Goal: Task Accomplishment & Management: Use online tool/utility

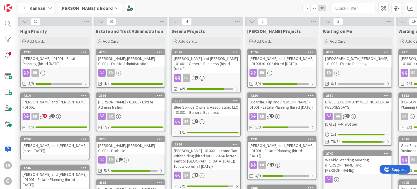
click at [70, 113] on div "ER 3 1" at bounding box center [55, 117] width 68 height 8
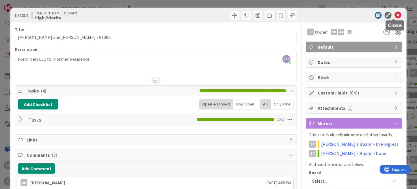
click at [394, 15] on icon at bounding box center [397, 15] width 7 height 7
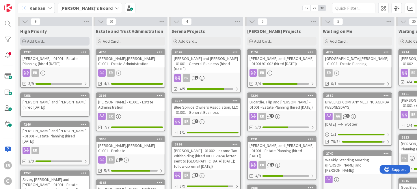
click at [51, 41] on div "Add Card..." at bounding box center [54, 41] width 69 height 9
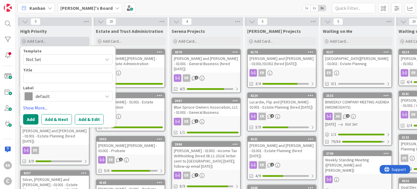
type textarea "x"
type textarea "P"
type textarea "x"
type textarea "Pr"
type textarea "x"
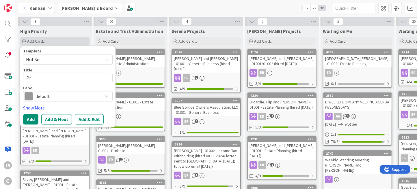
type textarea "Pri"
type textarea "x"
type textarea "Prin"
type textarea "x"
type textarea "Pring"
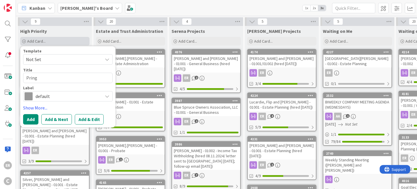
type textarea "x"
type textarea "Pring,"
type textarea "x"
type textarea "Pring,"
type textarea "x"
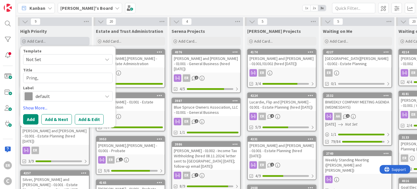
type textarea "Pring, A"
type textarea "x"
type textarea "Pring, Aa"
type textarea "x"
type textarea "Pring, Aar"
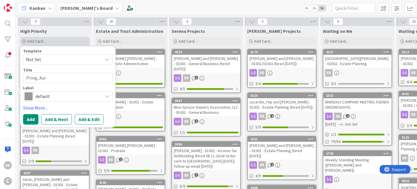
type textarea "x"
type textarea "Pring, Aaro"
type textarea "x"
type textarea "[PERSON_NAME]"
type textarea "x"
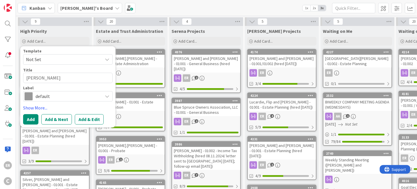
type textarea "[PERSON_NAME]"
type textarea "x"
type textarea "[PERSON_NAME] -"
type textarea "x"
type textarea "[PERSON_NAME] -"
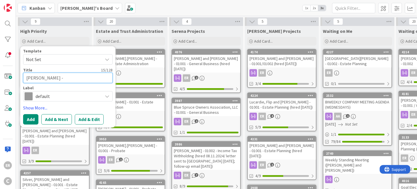
type textarea "x"
type textarea "[PERSON_NAME] - 1"
type textarea "x"
type textarea "[PERSON_NAME] - 10"
type textarea "x"
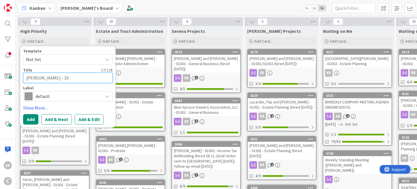
type textarea "[PERSON_NAME] - 1"
type textarea "x"
type textarea "[PERSON_NAME] -"
type textarea "x"
type textarea "[PERSON_NAME] - 0"
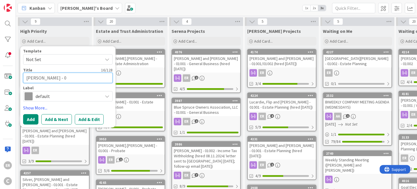
type textarea "x"
type textarea "[PERSON_NAME] - 01"
type textarea "x"
type textarea "[PERSON_NAME] - 010"
type textarea "x"
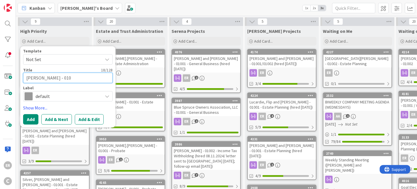
type textarea "[PERSON_NAME] - 0100"
type textarea "x"
type textarea "[PERSON_NAME] - 01002"
type textarea "x"
type textarea "[PERSON_NAME] - 0100"
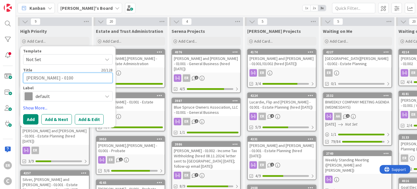
type textarea "x"
type textarea "[PERSON_NAME] - 01003"
type textarea "x"
type textarea "[PERSON_NAME] - 01003"
type textarea "x"
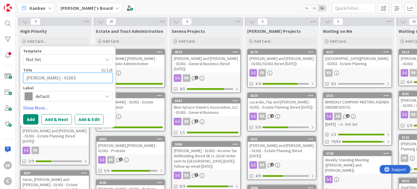
type textarea "[PERSON_NAME] - 01003 ("
type textarea "x"
type textarea "[PERSON_NAME] - 01003 (h"
type textarea "x"
type textarea "[PERSON_NAME] - 01003 (hi"
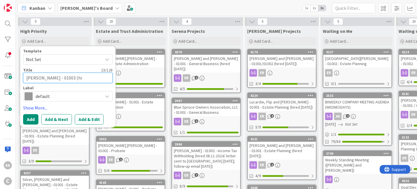
type textarea "x"
type textarea "[PERSON_NAME] - 01003 (hir"
type textarea "x"
type textarea "[PERSON_NAME] - 01003 (hire"
type textarea "x"
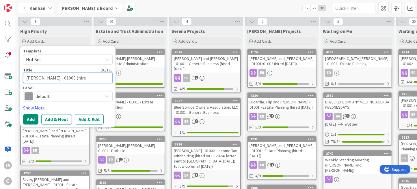
type textarea "[PERSON_NAME] - 01003 (hired"
type textarea "x"
type textarea "[PERSON_NAME] - 01003 (hired"
type textarea "x"
type textarea "[PERSON_NAME] - 01003 (hired 1"
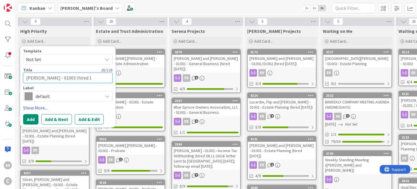
type textarea "x"
type textarea "[PERSON_NAME] - 01003 (hired 10"
type textarea "x"
type textarea "[PERSON_NAME] - 01003 (hired 10."
type textarea "x"
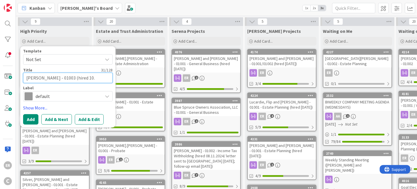
type textarea "[PERSON_NAME] - 01003 (hired 10.8"
type textarea "x"
type textarea "[PERSON_NAME] - 01003 (hired 10.8."
type textarea "x"
type textarea "[PERSON_NAME] - 01003 (hired 10.8.2"
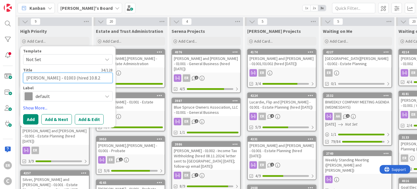
type textarea "x"
type textarea "[PERSON_NAME] - 01003 (hired [DATE]"
type textarea "x"
type textarea "[PERSON_NAME] - 01003 (hired [DATE])"
click at [28, 122] on button "Add" at bounding box center [30, 119] width 15 height 10
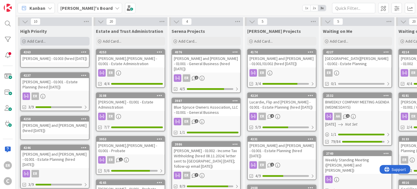
click at [43, 41] on span "Add Card..." at bounding box center [36, 41] width 18 height 5
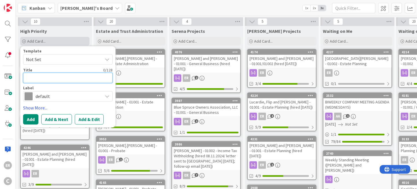
type textarea "x"
type textarea "B"
type textarea "x"
type textarea "Ba"
type textarea "x"
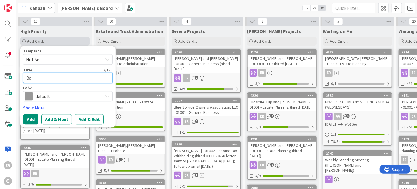
type textarea "Bas"
type textarea "x"
type textarea "Base"
type textarea "x"
type textarea "[PERSON_NAME]"
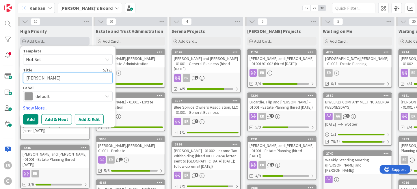
type textarea "x"
type textarea "[PERSON_NAME],"
type textarea "x"
type textarea "[PERSON_NAME],"
type textarea "x"
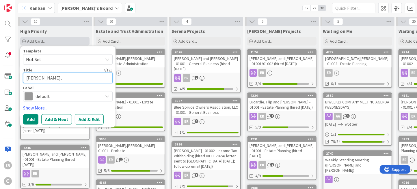
type textarea "[PERSON_NAME], G"
type textarea "x"
type textarea "[PERSON_NAME], Gu"
type textarea "x"
type textarea "[PERSON_NAME]"
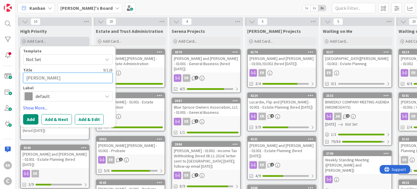
type textarea "x"
type textarea "[PERSON_NAME]"
type textarea "x"
type textarea "[PERSON_NAME]"
type textarea "x"
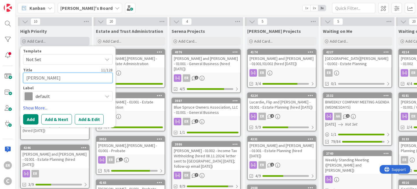
type textarea "[PERSON_NAME] an"
type textarea "x"
type textarea "[PERSON_NAME] and"
type textarea "x"
type textarea "[PERSON_NAME] and"
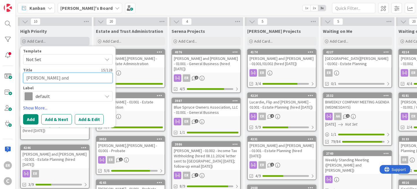
type textarea "x"
type textarea "[PERSON_NAME] and S"
type textarea "x"
type textarea "[PERSON_NAME] and Sh"
type textarea "x"
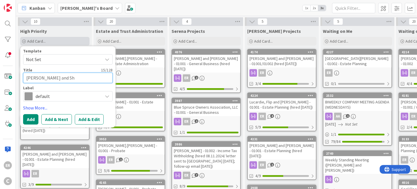
type textarea "[PERSON_NAME] and Sha"
type textarea "x"
type textarea "[PERSON_NAME] and Shar"
type textarea "x"
type textarea "[PERSON_NAME] and [PERSON_NAME]"
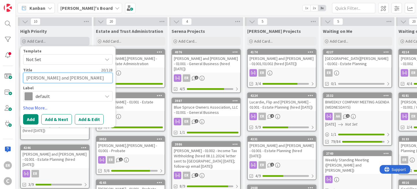
type textarea "x"
type textarea "[PERSON_NAME] and [PERSON_NAME]"
type textarea "x"
type textarea "[PERSON_NAME] and [PERSON_NAME]"
type textarea "x"
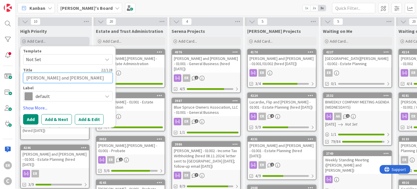
type textarea "[PERSON_NAME] and [PERSON_NAME] -"
type textarea "x"
type textarea "[PERSON_NAME] and [PERSON_NAME] -"
type textarea "x"
type textarea "[PERSON_NAME] and [PERSON_NAME] - 0"
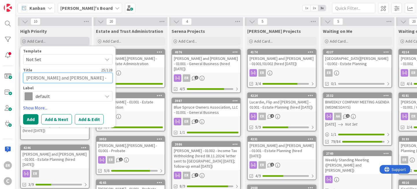
type textarea "x"
type textarea "[PERSON_NAME] and [PERSON_NAME] - 01"
type textarea "x"
type textarea "[PERSON_NAME] and [PERSON_NAME] - 010"
type textarea "x"
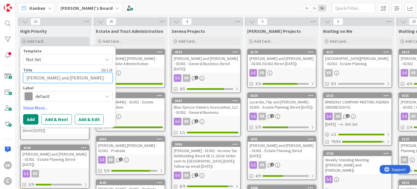
type textarea "[PERSON_NAME] and [PERSON_NAME] - 0100"
type textarea "x"
type textarea "[PERSON_NAME] and [PERSON_NAME] - 01001"
type textarea "x"
type textarea "[PERSON_NAME] and [PERSON_NAME] - 01001"
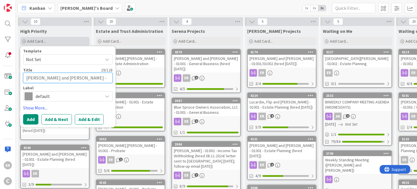
type textarea "x"
type textarea "[PERSON_NAME] and [PERSON_NAME] - 01001 -"
type textarea "x"
type textarea "[PERSON_NAME] and [PERSON_NAME] - 01001 -"
type textarea "x"
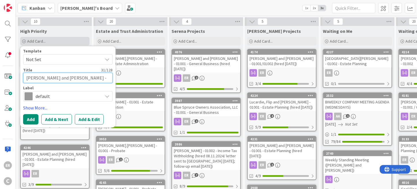
type textarea "[PERSON_NAME] and [PERSON_NAME] - 01001 - E"
type textarea "x"
type textarea "[PERSON_NAME] and [PERSON_NAME] - 01001 - Es"
type textarea "x"
type textarea "[PERSON_NAME] and [PERSON_NAME] - 01001 - Est"
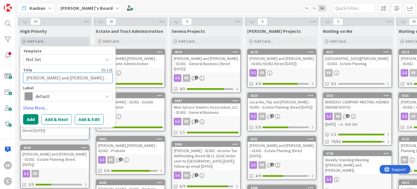
type textarea "x"
type textarea "[PERSON_NAME] and [PERSON_NAME] - 01001 - Esta"
type textarea "x"
type textarea "[PERSON_NAME] and [PERSON_NAME] - 01001 - Estat"
type textarea "x"
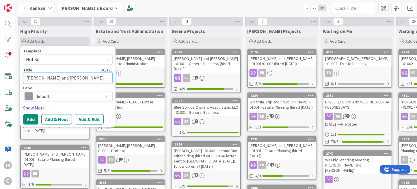
type textarea "[PERSON_NAME] and [PERSON_NAME] - 01001 - Estate"
type textarea "x"
type textarea "[PERSON_NAME] and [PERSON_NAME] - 01001 - Estate"
type textarea "x"
type textarea "[PERSON_NAME] and [PERSON_NAME] - 01001 - Estate P"
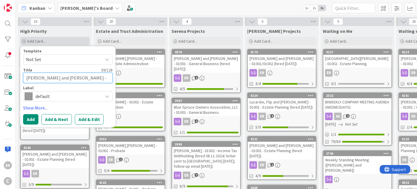
type textarea "x"
type textarea "[PERSON_NAME] and [PERSON_NAME] - 01001 - Estate Pl"
type textarea "x"
type textarea "[PERSON_NAME] and [PERSON_NAME] - 01001 - Estate Pla"
type textarea "x"
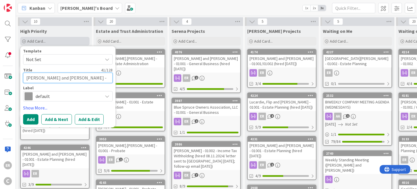
type textarea "[PERSON_NAME] and [PERSON_NAME] - 01001 - Estate Plan"
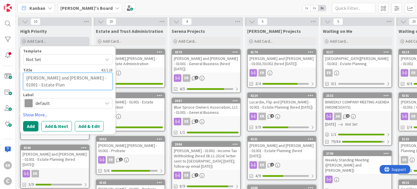
type textarea "x"
type textarea "[PERSON_NAME] and [PERSON_NAME] - 01001 - Estate Plann"
type textarea "x"
type textarea "[PERSON_NAME] and [PERSON_NAME] - 01001 - Estate Planni"
type textarea "x"
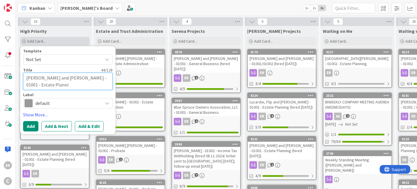
type textarea "[PERSON_NAME] and [PERSON_NAME] - 01001 - Estate Plannin"
type textarea "x"
type textarea "[PERSON_NAME] and [PERSON_NAME] - 01001 - Estate Planning"
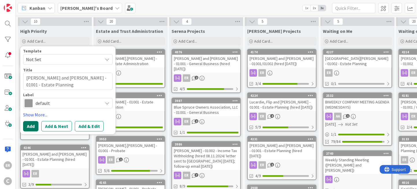
click at [28, 125] on button "Add" at bounding box center [30, 126] width 15 height 10
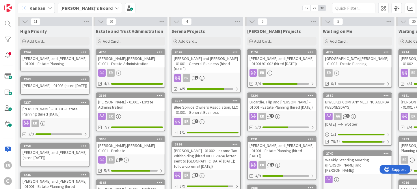
click at [54, 87] on div "[PERSON_NAME] - 01003 (hired [DATE])" at bounding box center [55, 86] width 68 height 8
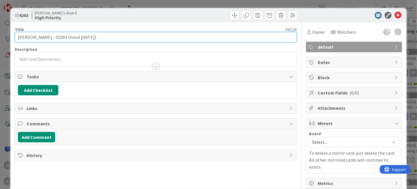
click at [59, 38] on input "[PERSON_NAME] - 01003 (hired [DATE])" at bounding box center [156, 37] width 282 height 10
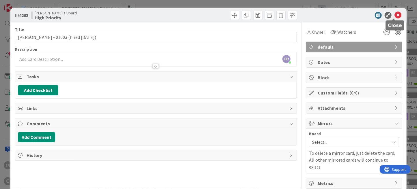
click at [394, 14] on icon at bounding box center [397, 15] width 7 height 7
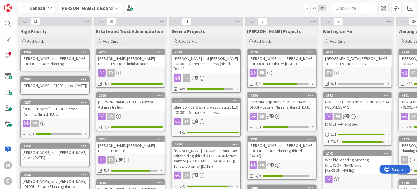
click at [73, 60] on div "[PERSON_NAME] and [PERSON_NAME] - 01001 - Estate Planning" at bounding box center [55, 61] width 68 height 13
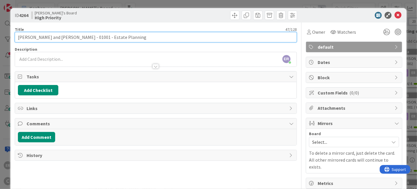
drag, startPoint x: 116, startPoint y: 38, endPoint x: 77, endPoint y: 41, distance: 38.8
click at [77, 41] on input "[PERSON_NAME] and [PERSON_NAME] - 01001 - Estate Planning" at bounding box center [156, 37] width 282 height 10
type input "[PERSON_NAME] and [PERSON_NAME] - 01001"
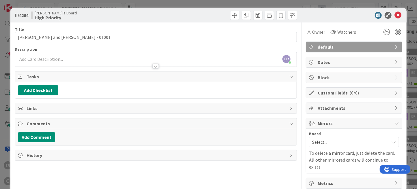
click at [38, 61] on div at bounding box center [155, 64] width 281 height 6
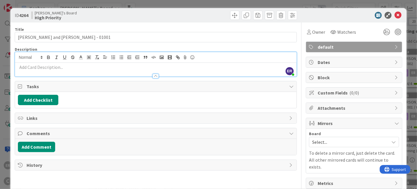
click at [88, 65] on p at bounding box center [156, 67] width 276 height 7
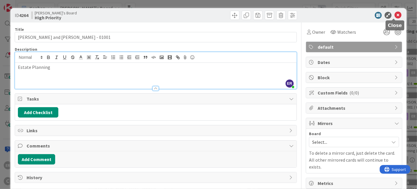
click at [394, 17] on icon at bounding box center [397, 15] width 7 height 7
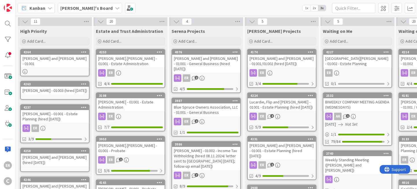
click at [52, 87] on div "[PERSON_NAME] - 01003 (hired [DATE])" at bounding box center [55, 91] width 68 height 8
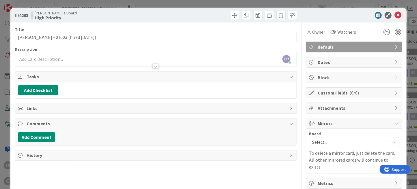
click at [57, 57] on div "ER [PERSON_NAME] just joined" at bounding box center [155, 59] width 281 height 14
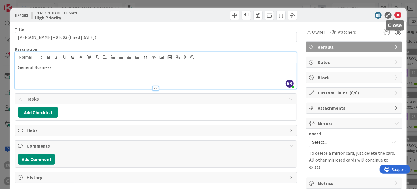
click at [394, 14] on icon at bounding box center [397, 15] width 7 height 7
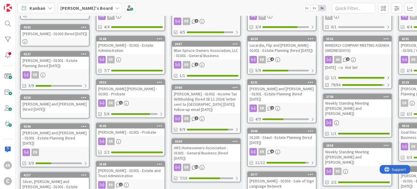
scroll to position [58, 0]
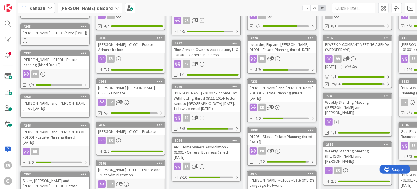
click at [68, 100] on div "[PERSON_NAME] and [PERSON_NAME] (hired [DATE])" at bounding box center [55, 106] width 68 height 13
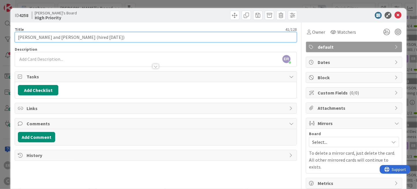
click at [69, 38] on input "[PERSON_NAME] and [PERSON_NAME] (hired [DATE])" at bounding box center [156, 37] width 282 height 10
type input "[PERSON_NAME] and [PERSON_NAME] - 01001 (hired [DATE])"
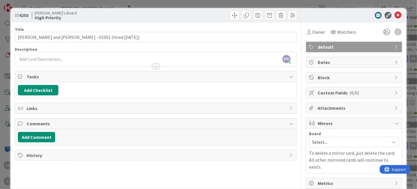
click at [71, 59] on div "ER [PERSON_NAME] just joined" at bounding box center [155, 59] width 281 height 14
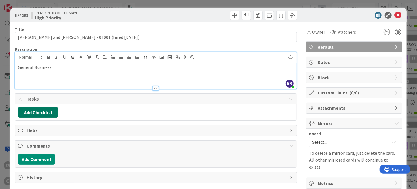
click at [51, 112] on button "Add Checklist" at bounding box center [38, 112] width 40 height 10
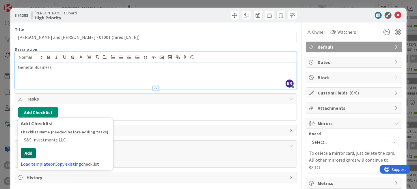
type input "S&S Investments LLC"
click at [34, 156] on button "Add" at bounding box center [28, 153] width 15 height 10
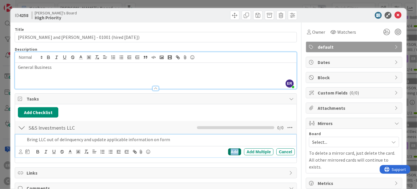
click at [229, 152] on div "Add" at bounding box center [234, 152] width 13 height 7
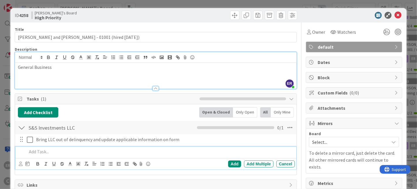
click at [68, 151] on p at bounding box center [160, 152] width 266 height 7
click at [230, 163] on div "Add" at bounding box center [234, 164] width 13 height 7
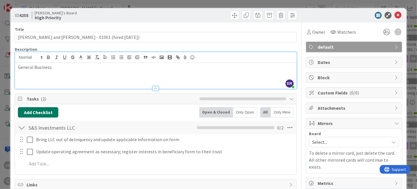
click at [42, 112] on button "Add Checklist" at bounding box center [38, 112] width 40 height 10
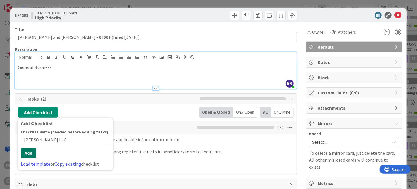
type input "[PERSON_NAME] LLC"
click at [30, 150] on button "Add" at bounding box center [28, 153] width 15 height 10
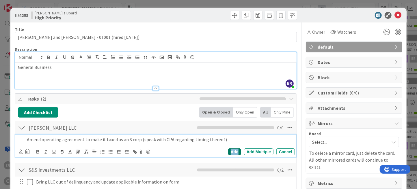
click at [233, 152] on div "Add" at bounding box center [234, 152] width 13 height 7
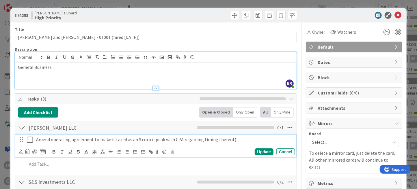
click at [230, 140] on p "Amend operating agreement to make it taxed as an S corp (speak with CPA regardi…" at bounding box center [164, 140] width 256 height 7
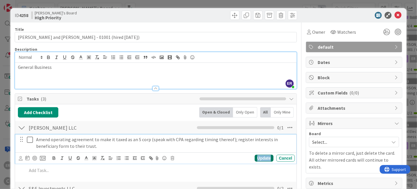
click at [257, 159] on div "Update" at bounding box center [264, 158] width 19 height 7
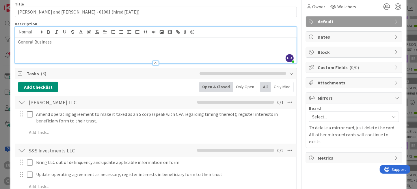
scroll to position [58, 0]
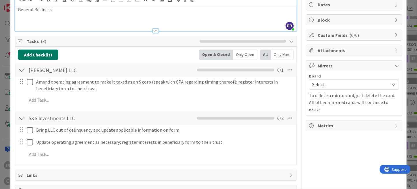
click at [51, 58] on button "Add Checklist" at bounding box center [38, 55] width 40 height 10
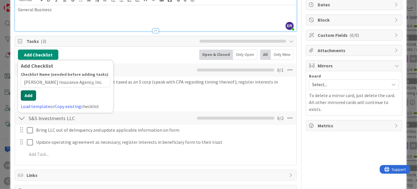
type input "[PERSON_NAME] Insurance Agency, Inc."
click at [35, 100] on div "Checklist Name (needed before adding tasks) 37 / 64 [PERSON_NAME] Insurance Age…" at bounding box center [65, 91] width 89 height 38
click at [30, 95] on button "Add" at bounding box center [28, 96] width 15 height 10
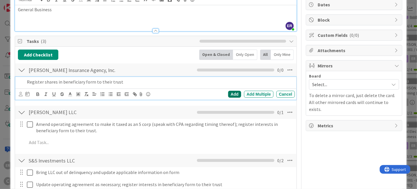
click at [230, 96] on div "Add" at bounding box center [234, 94] width 13 height 7
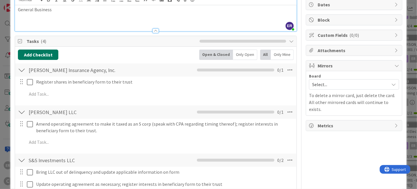
click at [44, 55] on button "Add Checklist" at bounding box center [38, 55] width 40 height 10
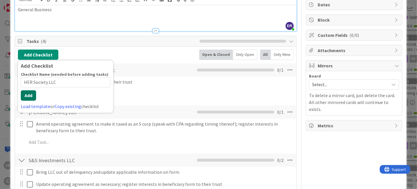
type input "HER Society LLC"
click at [28, 98] on button "Add" at bounding box center [28, 96] width 15 height 10
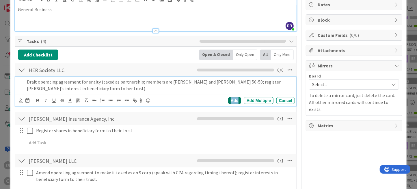
click at [228, 101] on div "Add" at bounding box center [234, 100] width 13 height 7
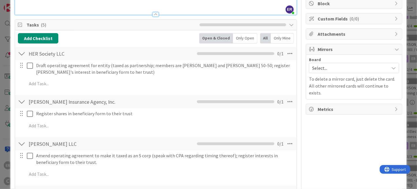
scroll to position [0, 0]
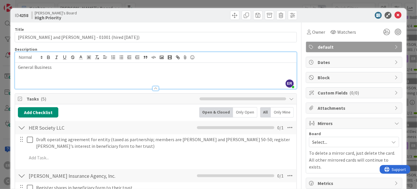
click at [321, 141] on span "Select..." at bounding box center [349, 142] width 74 height 8
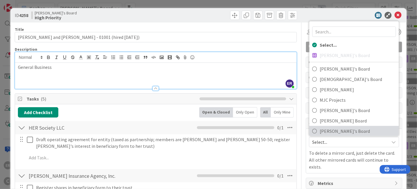
click at [340, 129] on span "[PERSON_NAME]'s Board" at bounding box center [358, 131] width 76 height 9
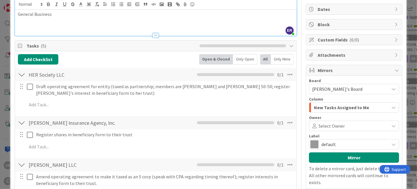
scroll to position [58, 0]
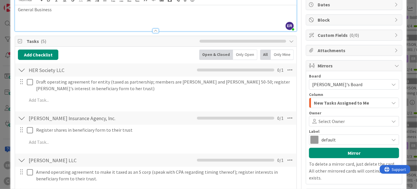
click at [345, 120] on span at bounding box center [366, 121] width 42 height 5
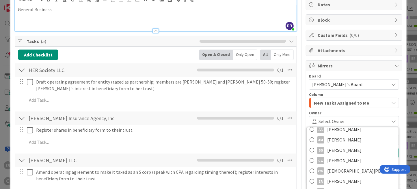
scroll to position [20, 0]
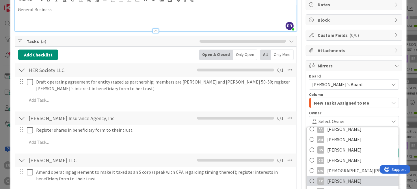
click at [349, 180] on link "ER [PERSON_NAME]" at bounding box center [353, 181] width 92 height 10
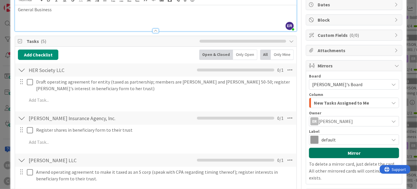
click at [342, 153] on button "Mirror" at bounding box center [354, 153] width 90 height 10
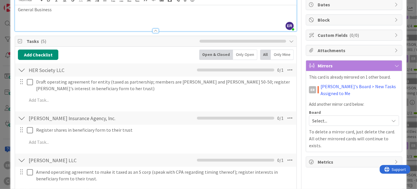
click at [327, 120] on span "Select..." at bounding box center [349, 121] width 74 height 8
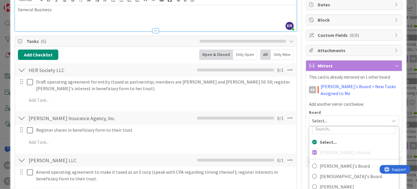
scroll to position [12, 0]
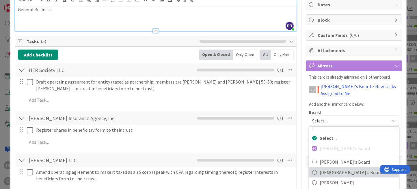
click at [343, 169] on span "[DEMOGRAPHIC_DATA]'s Board" at bounding box center [358, 172] width 76 height 9
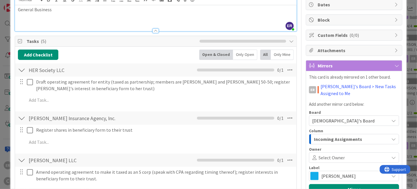
click at [337, 159] on span "Select Owner" at bounding box center [331, 157] width 26 height 7
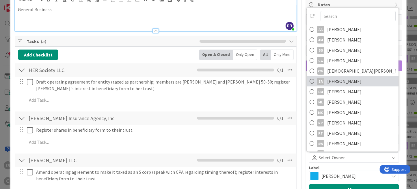
click at [334, 84] on span "[PERSON_NAME]" at bounding box center [344, 81] width 34 height 9
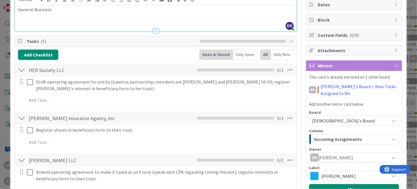
click at [326, 176] on span "[PERSON_NAME]" at bounding box center [353, 176] width 65 height 8
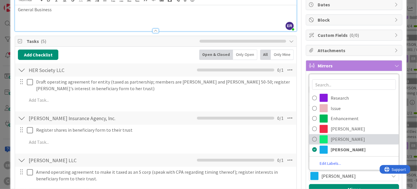
click at [337, 137] on span "[PERSON_NAME]" at bounding box center [363, 139] width 65 height 9
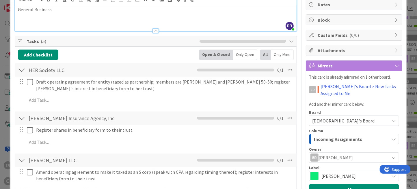
scroll to position [115, 0]
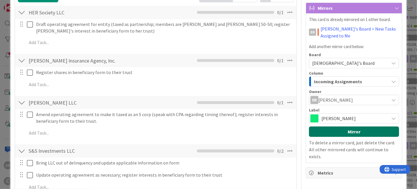
click at [355, 132] on button "Mirror" at bounding box center [354, 132] width 90 height 10
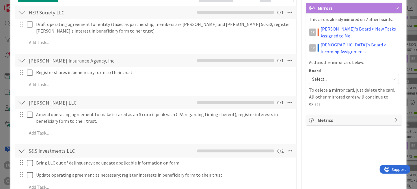
scroll to position [0, 0]
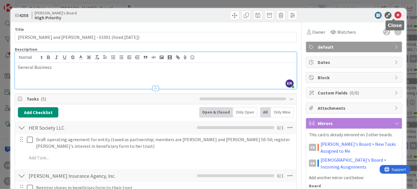
click at [394, 16] on icon at bounding box center [397, 15] width 7 height 7
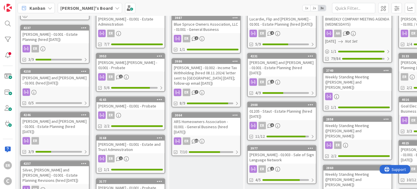
scroll to position [87, 0]
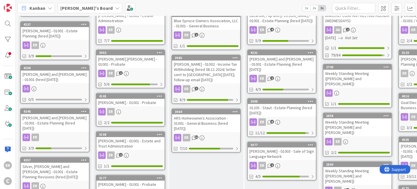
click at [74, 85] on div at bounding box center [55, 89] width 68 height 8
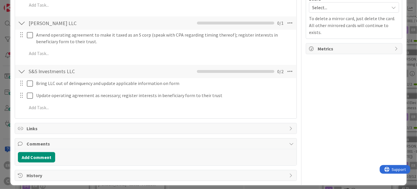
scroll to position [190, 0]
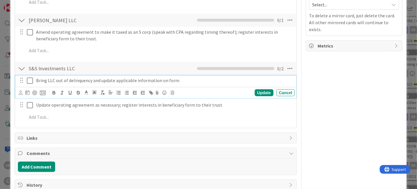
click at [184, 82] on p "Bring LLC out of delinquency and update applicable information on form" at bounding box center [164, 80] width 256 height 7
click at [27, 93] on icon at bounding box center [27, 92] width 4 height 5
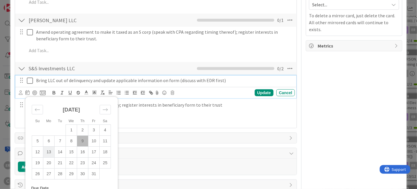
click at [52, 150] on td "13" at bounding box center [48, 152] width 11 height 11
type input "[DATE]"
click at [256, 92] on div "Update" at bounding box center [264, 92] width 19 height 7
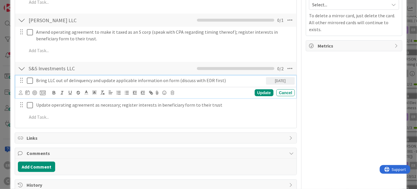
click at [231, 82] on p "Bring LLC out of delinquency and update applicable information on form (discuss…" at bounding box center [149, 80] width 227 height 7
click at [23, 92] on div "Su Mo Tu We Th Fr Sa [DATE] 1 2 3 4 5 6 7 8 9 10 11 12 13 14 15 16 17 18 19 20 …" at bounding box center [32, 92] width 27 height 7
click at [22, 92] on icon at bounding box center [21, 93] width 4 height 4
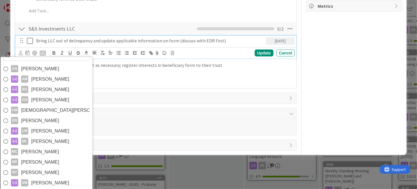
scroll to position [241, 0]
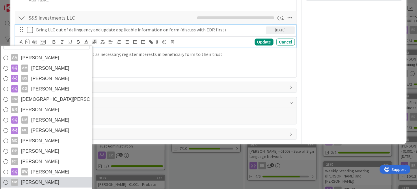
click at [72, 178] on link "SM [PERSON_NAME]" at bounding box center [47, 183] width 92 height 10
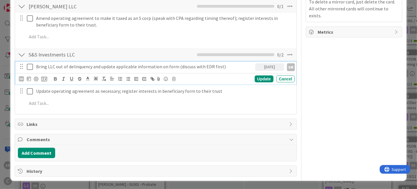
scroll to position [202, 0]
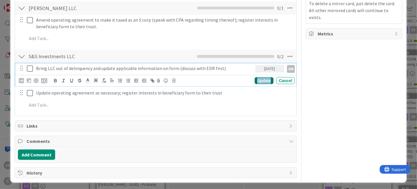
click at [255, 81] on div "Update" at bounding box center [264, 80] width 19 height 7
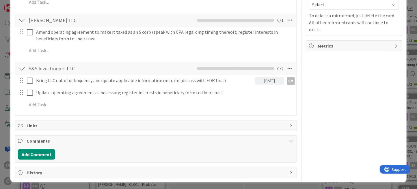
scroll to position [0, 0]
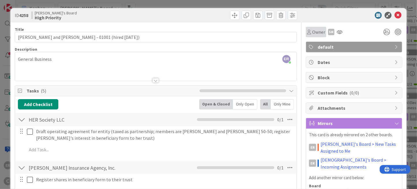
click at [312, 30] on span "Owner" at bounding box center [318, 32] width 13 height 7
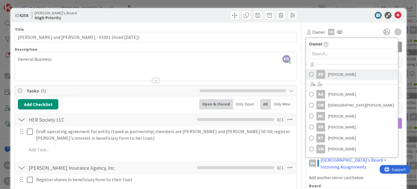
click at [328, 76] on span "[PERSON_NAME]" at bounding box center [342, 74] width 28 height 9
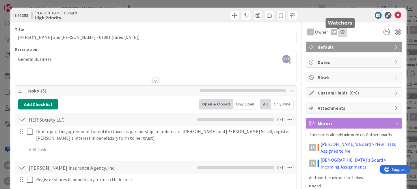
click at [339, 31] on icon at bounding box center [342, 32] width 6 height 5
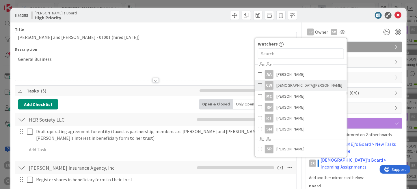
click at [302, 86] on span "[DEMOGRAPHIC_DATA][PERSON_NAME]" at bounding box center [309, 85] width 66 height 9
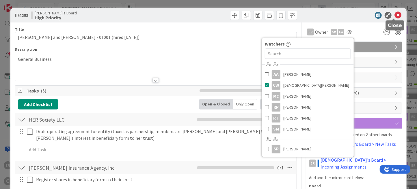
click at [394, 16] on icon at bounding box center [397, 15] width 7 height 7
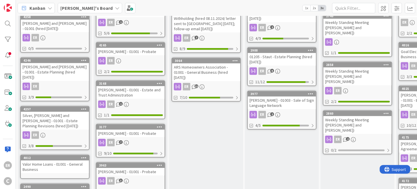
scroll to position [144, 0]
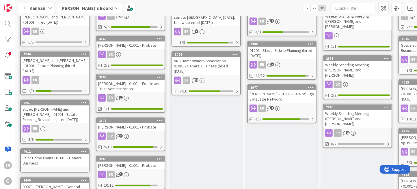
click at [59, 110] on div "Silver, [PERSON_NAME] and [PERSON_NAME] - 01001 - Estate Planning Revisions (hi…" at bounding box center [55, 115] width 68 height 18
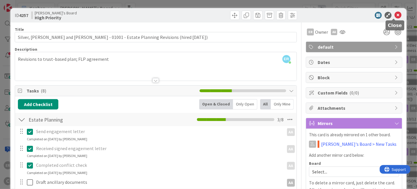
click at [395, 16] on icon at bounding box center [397, 15] width 7 height 7
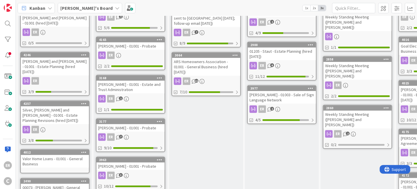
scroll to position [144, 0]
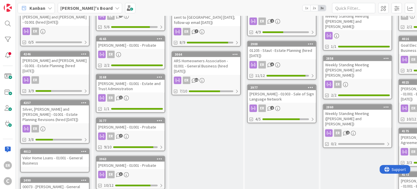
click at [60, 106] on div "Silver, [PERSON_NAME] and [PERSON_NAME] - 01001 - Estate Planning Revisions (hi…" at bounding box center [55, 115] width 68 height 18
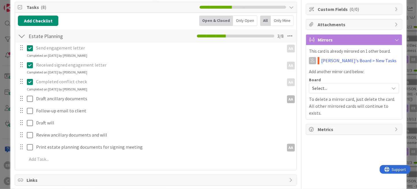
scroll to position [87, 0]
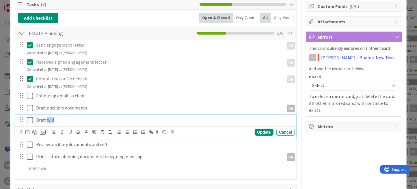
drag, startPoint x: 54, startPoint y: 121, endPoint x: 47, endPoint y: 121, distance: 7.5
click at [47, 121] on p "Draft will" at bounding box center [164, 120] width 256 height 7
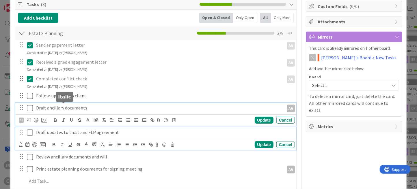
click at [61, 108] on div "Draft ancillary documents AA AA Update Cancel" at bounding box center [155, 114] width 281 height 23
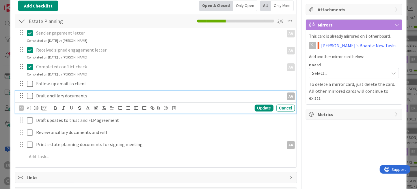
click at [47, 95] on p "Draft ancillary documents" at bounding box center [158, 96] width 245 height 7
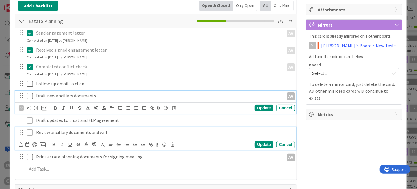
click at [71, 129] on p "Review ancillary documents and will" at bounding box center [164, 132] width 256 height 7
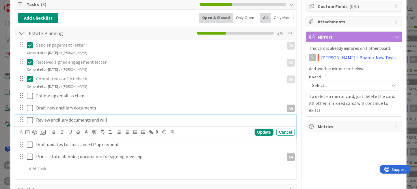
click at [54, 121] on p "Review ancillary documents and will" at bounding box center [164, 120] width 256 height 7
drag, startPoint x: 51, startPoint y: 120, endPoint x: 114, endPoint y: 120, distance: 62.9
click at [114, 120] on p "Review ancillary documents and will" at bounding box center [164, 120] width 256 height 7
click at [22, 132] on icon at bounding box center [21, 132] width 4 height 4
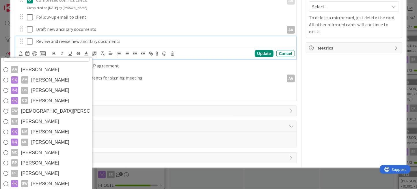
scroll to position [173, 0]
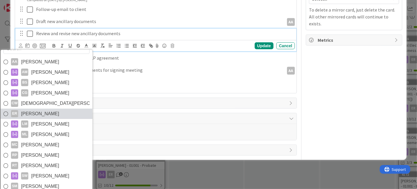
click at [59, 115] on link "ER [PERSON_NAME]" at bounding box center [47, 114] width 92 height 10
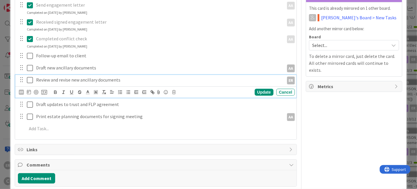
scroll to position [93, 0]
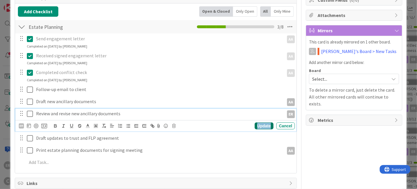
click at [262, 126] on div "Update" at bounding box center [264, 126] width 19 height 7
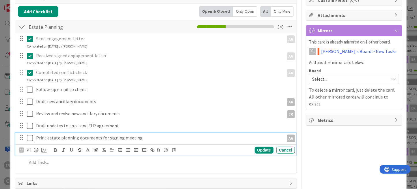
click at [45, 137] on p "Print estate planning documents for signing meeting" at bounding box center [158, 138] width 245 height 7
drag, startPoint x: 137, startPoint y: 138, endPoint x: 29, endPoint y: 138, distance: 107.7
click at [29, 138] on div "Print estate planning documents for signing meeting AA" at bounding box center [156, 138] width 277 height 10
click at [47, 137] on p "Send documents to [US_STATE] attorney for review" at bounding box center [158, 138] width 245 height 7
click at [69, 138] on p "Send documents to [US_STATE] attorney for review" at bounding box center [158, 138] width 245 height 7
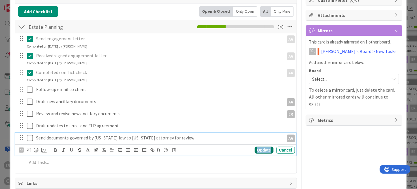
click at [256, 151] on div "Update" at bounding box center [264, 150] width 19 height 7
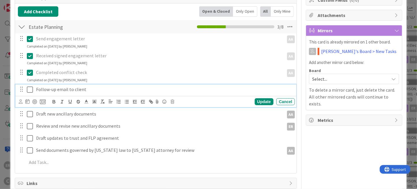
click at [88, 89] on p "Follow-up email to client" at bounding box center [164, 89] width 256 height 7
click at [21, 101] on icon at bounding box center [21, 102] width 4 height 4
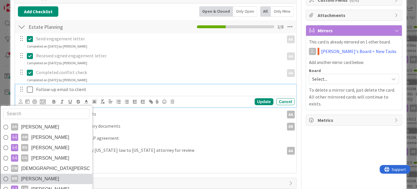
click at [38, 175] on span "[PERSON_NAME]" at bounding box center [40, 179] width 38 height 9
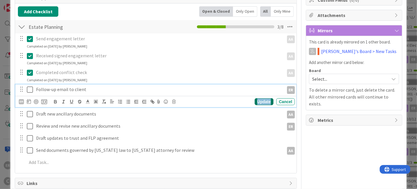
click at [264, 103] on div "Update" at bounding box center [264, 101] width 19 height 7
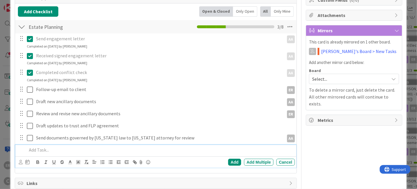
click at [48, 149] on p at bounding box center [160, 150] width 266 height 7
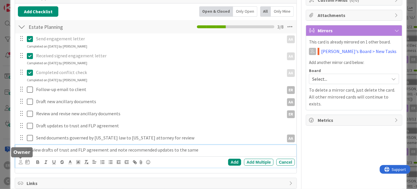
click at [21, 161] on icon at bounding box center [21, 162] width 4 height 4
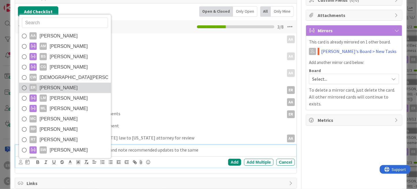
click at [40, 88] on span "[PERSON_NAME]" at bounding box center [59, 88] width 38 height 9
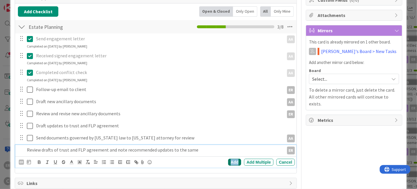
click at [233, 163] on div "Add" at bounding box center [234, 162] width 13 height 7
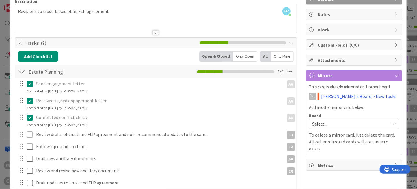
scroll to position [58, 0]
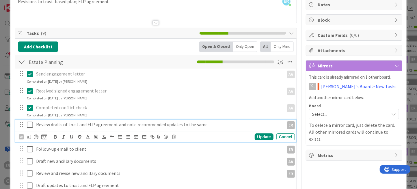
click at [213, 124] on p "Review drafts of trust and FLP agreement and note recommended updates to the sa…" at bounding box center [158, 125] width 245 height 7
click at [27, 137] on icon at bounding box center [29, 137] width 4 height 5
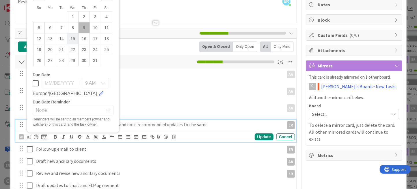
click at [71, 39] on td "15" at bounding box center [72, 38] width 11 height 11
type input "[DATE]"
click at [260, 137] on div "Update" at bounding box center [264, 137] width 19 height 7
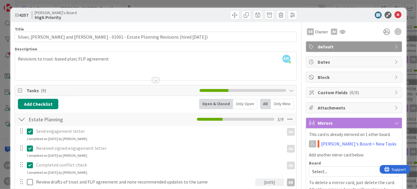
scroll to position [0, 0]
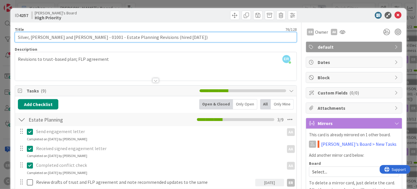
drag, startPoint x: 83, startPoint y: 36, endPoint x: 135, endPoint y: 36, distance: 51.7
click at [135, 36] on input "Silver, [PERSON_NAME] and [PERSON_NAME] - 01001 - Estate Planning Revisions (hi…" at bounding box center [156, 37] width 282 height 10
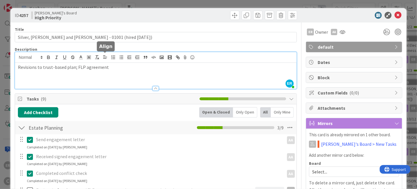
click at [107, 59] on div "ER [PERSON_NAME] joined 2 m ago Revisions to trust-based plan; FLP agreement" at bounding box center [155, 70] width 281 height 37
click at [259, 47] on div "Description" at bounding box center [156, 49] width 282 height 5
click at [394, 17] on icon at bounding box center [397, 15] width 7 height 7
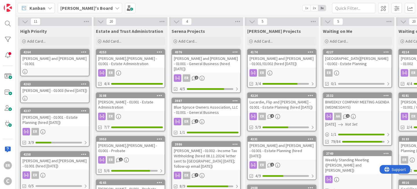
click at [60, 87] on div "[PERSON_NAME] - 01003 (hired [DATE])" at bounding box center [55, 91] width 68 height 8
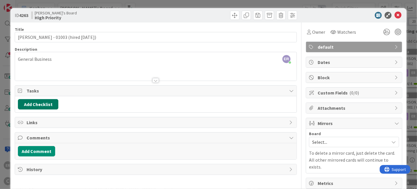
click at [38, 104] on button "Add Checklist" at bounding box center [38, 104] width 40 height 10
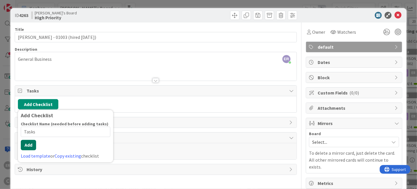
click at [28, 147] on button "Add" at bounding box center [28, 145] width 15 height 10
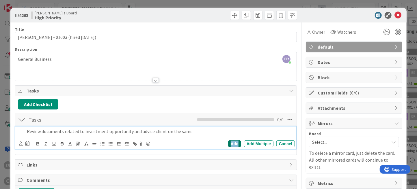
click at [234, 143] on div "Add" at bounding box center [234, 144] width 13 height 7
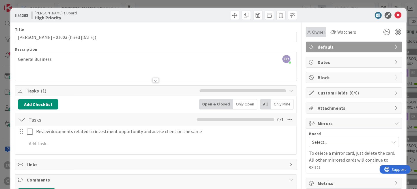
click at [313, 33] on span "Owner" at bounding box center [318, 32] width 13 height 7
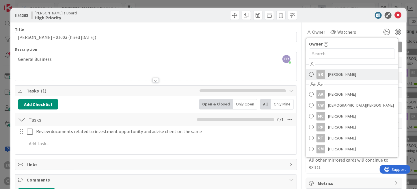
click at [329, 74] on span "[PERSON_NAME]" at bounding box center [342, 74] width 28 height 9
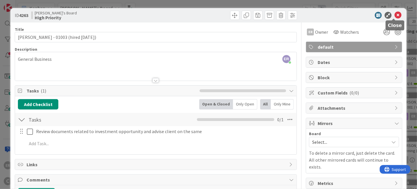
click at [394, 14] on icon at bounding box center [397, 15] width 7 height 7
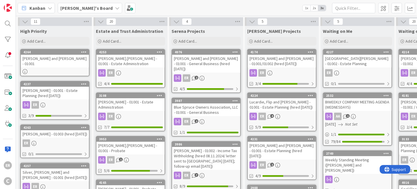
click at [63, 61] on div "[PERSON_NAME] and [PERSON_NAME] - 01001" at bounding box center [55, 61] width 68 height 13
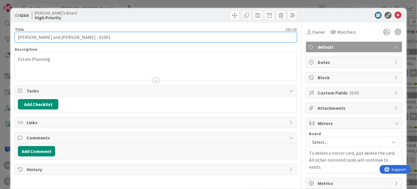
click at [85, 36] on input "[PERSON_NAME] and [PERSON_NAME] - 01001" at bounding box center [156, 37] width 282 height 10
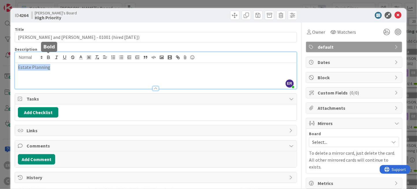
drag, startPoint x: 17, startPoint y: 59, endPoint x: 50, endPoint y: 59, distance: 33.5
click at [50, 59] on div "ER [PERSON_NAME] just joined Estate Planning" at bounding box center [155, 70] width 281 height 37
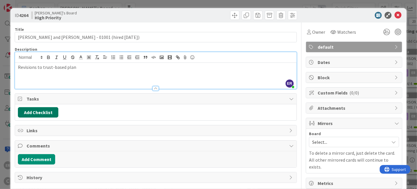
click at [51, 113] on button "Add Checklist" at bounding box center [38, 112] width 40 height 10
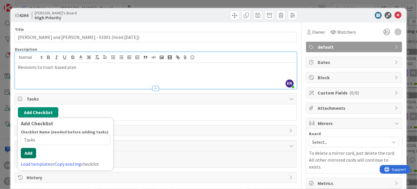
click at [31, 156] on button "Add" at bounding box center [28, 153] width 15 height 10
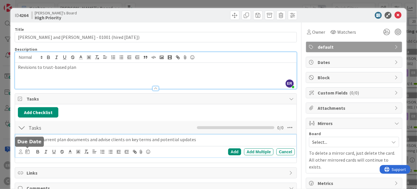
click at [27, 153] on icon at bounding box center [27, 152] width 4 height 5
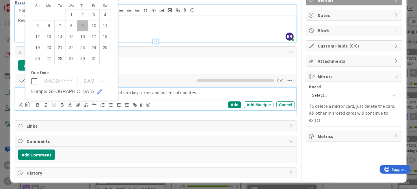
scroll to position [47, 0]
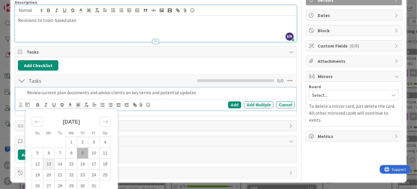
click at [49, 163] on td "13" at bounding box center [48, 164] width 11 height 11
click at [235, 103] on div "Add" at bounding box center [234, 105] width 13 height 7
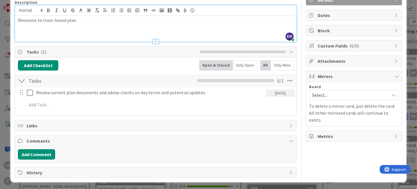
scroll to position [0, 0]
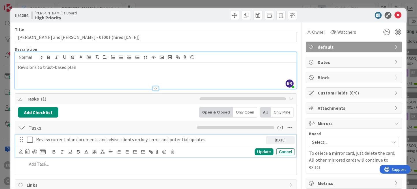
click at [46, 141] on p "Review current plan documents and advise clients on key terms and potential upd…" at bounding box center [149, 140] width 227 height 7
click at [20, 152] on icon at bounding box center [21, 152] width 4 height 4
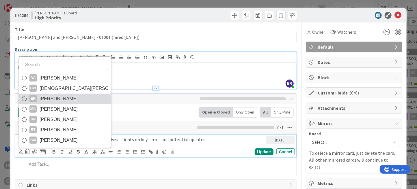
click at [49, 97] on span "[PERSON_NAME]" at bounding box center [59, 99] width 38 height 9
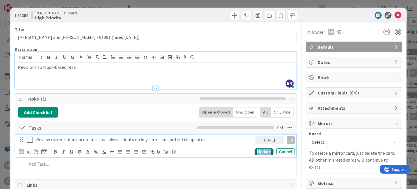
click at [255, 152] on div "Update" at bounding box center [264, 152] width 19 height 7
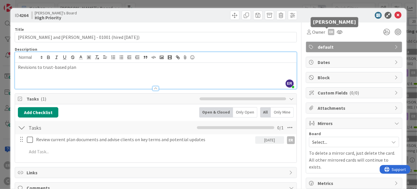
click at [328, 33] on div "ER" at bounding box center [331, 32] width 6 height 6
click at [316, 53] on link "Set as owner" at bounding box center [311, 52] width 46 height 9
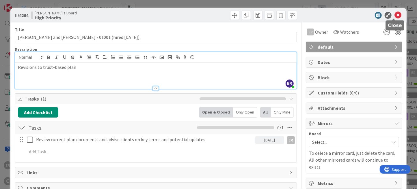
click at [395, 14] on icon at bounding box center [397, 15] width 7 height 7
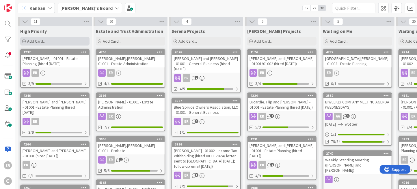
click at [51, 41] on div "Add Card..." at bounding box center [54, 41] width 69 height 9
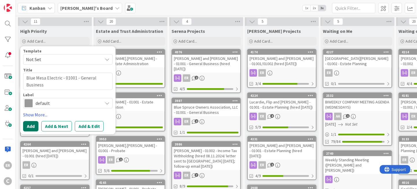
click at [30, 129] on button "Add" at bounding box center [30, 126] width 15 height 10
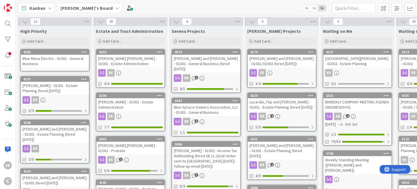
click at [48, 67] on div "4265 Blue Mesa Electric - 01001 - General Business" at bounding box center [54, 60] width 69 height 23
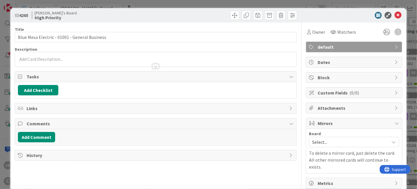
click at [51, 62] on div at bounding box center [155, 64] width 281 height 6
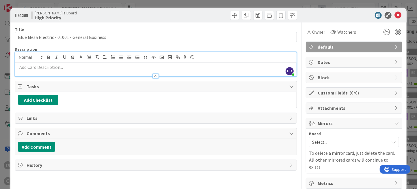
click at [50, 68] on p at bounding box center [156, 67] width 276 height 7
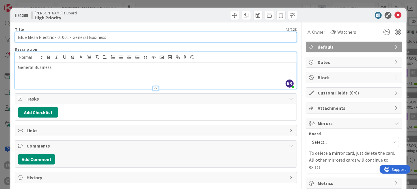
drag, startPoint x: 105, startPoint y: 38, endPoint x: 68, endPoint y: 40, distance: 37.3
click at [68, 40] on input "Blue Mesa Electric - 01001 - General Business" at bounding box center [156, 37] width 282 height 10
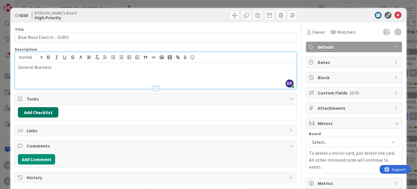
click at [45, 112] on button "Add Checklist" at bounding box center [38, 112] width 40 height 10
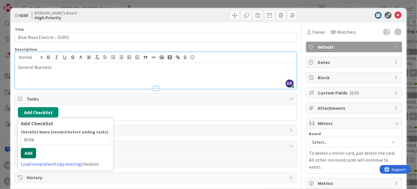
click at [27, 156] on button "Add" at bounding box center [28, 153] width 15 height 10
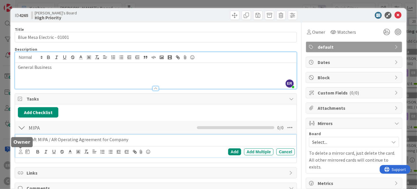
click at [22, 151] on icon at bounding box center [21, 152] width 4 height 4
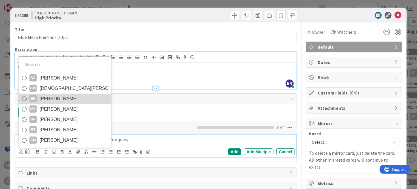
click at [53, 95] on span "[PERSON_NAME]" at bounding box center [59, 99] width 38 height 9
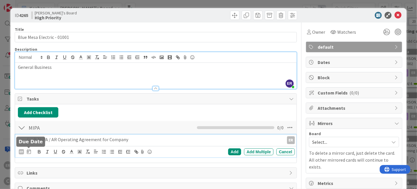
click at [28, 151] on icon at bounding box center [29, 152] width 4 height 5
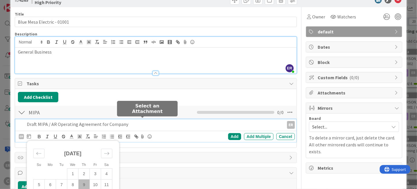
scroll to position [29, 0]
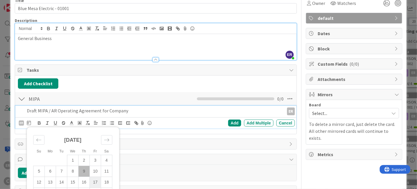
click at [96, 181] on td "17" at bounding box center [95, 182] width 11 height 11
click at [228, 122] on div "Add" at bounding box center [234, 123] width 13 height 7
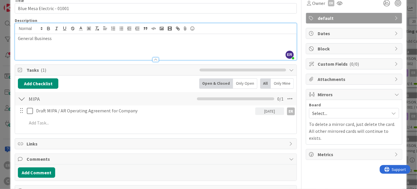
scroll to position [0, 0]
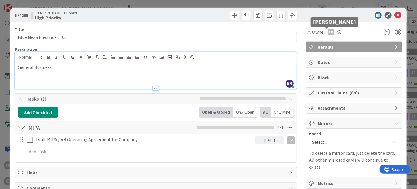
click at [328, 34] on div "ER" at bounding box center [331, 32] width 6 height 6
click at [317, 54] on link "Set as owner" at bounding box center [311, 52] width 46 height 9
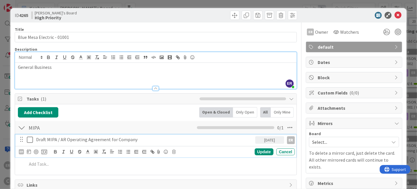
click at [134, 140] on p "Draft MIPA / AR Operating Agreement for Company" at bounding box center [144, 140] width 216 height 7
click at [20, 151] on div "ER" at bounding box center [21, 152] width 5 height 5
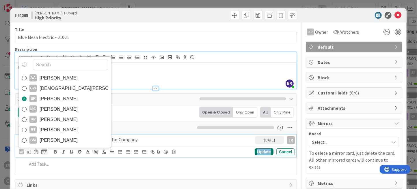
click at [262, 151] on div "Update" at bounding box center [264, 152] width 19 height 7
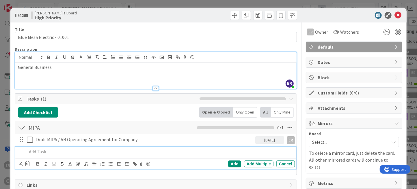
click at [80, 155] on div at bounding box center [160, 152] width 270 height 10
click at [20, 164] on icon at bounding box center [21, 164] width 4 height 4
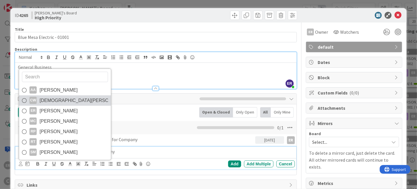
click at [61, 101] on span "[DEMOGRAPHIC_DATA][PERSON_NAME]" at bounding box center [74, 100] width 68 height 9
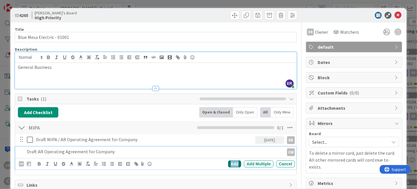
click at [231, 163] on div "Add" at bounding box center [234, 164] width 13 height 7
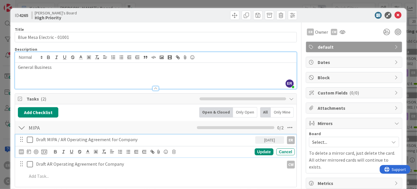
click at [143, 142] on p "Draft MIPA / AR Operating Agreement for Company" at bounding box center [144, 140] width 216 height 7
drag, startPoint x: 134, startPoint y: 142, endPoint x: 60, endPoint y: 143, distance: 73.9
click at [60, 143] on div "Draft MIPA / AR Operating Agreement for Company" at bounding box center [144, 140] width 221 height 10
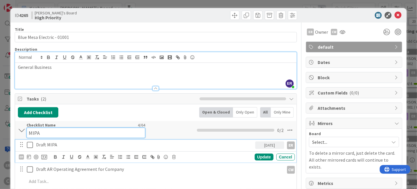
click at [128, 124] on div "Checklist Name 4 / 64 MIPA" at bounding box center [86, 131] width 119 height 16
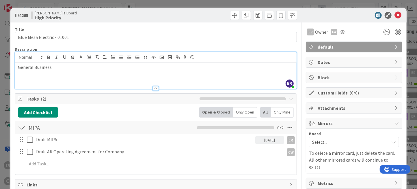
click at [168, 117] on div "Add Checklist Back Open & Closed Only Open All Only Mine" at bounding box center [156, 112] width 276 height 10
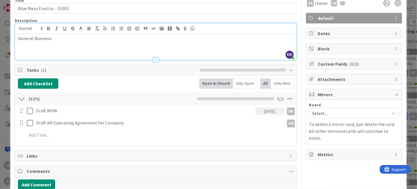
click at [334, 109] on span "Select..." at bounding box center [349, 113] width 74 height 8
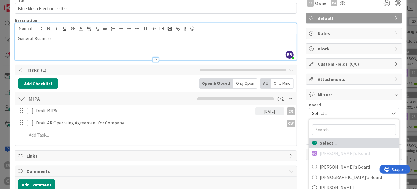
scroll to position [12, 0]
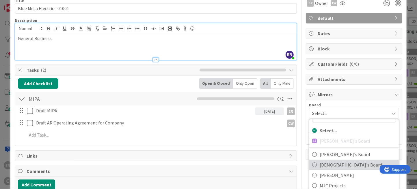
click at [343, 161] on span "[DEMOGRAPHIC_DATA]'s Board" at bounding box center [358, 165] width 76 height 9
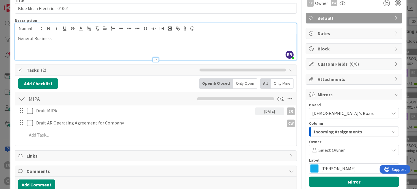
click at [332, 151] on span "Select Owner" at bounding box center [331, 150] width 26 height 7
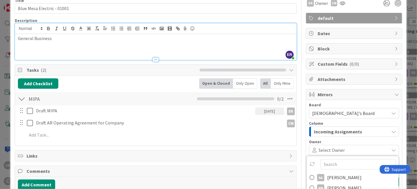
scroll to position [10, 0]
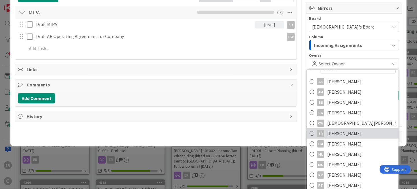
click at [356, 130] on link "ER [PERSON_NAME]" at bounding box center [353, 133] width 92 height 10
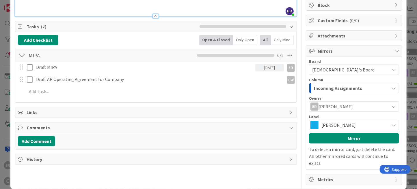
click at [328, 125] on span "[PERSON_NAME]" at bounding box center [353, 125] width 65 height 8
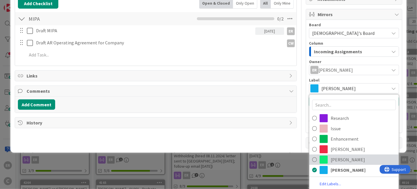
click at [342, 157] on span "[PERSON_NAME]" at bounding box center [363, 160] width 65 height 9
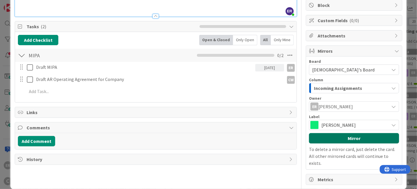
click at [343, 138] on button "Mirror" at bounding box center [354, 138] width 90 height 10
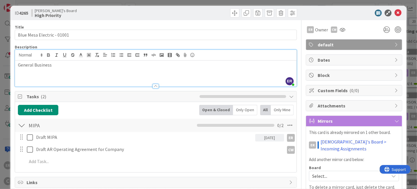
scroll to position [0, 0]
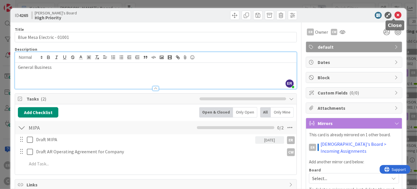
click at [394, 16] on icon at bounding box center [397, 15] width 7 height 7
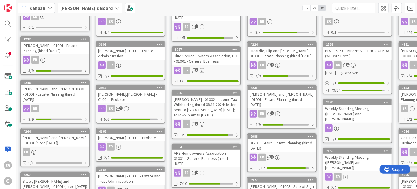
scroll to position [58, 0]
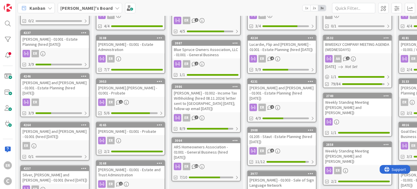
click at [78, 86] on div "[PERSON_NAME] and [PERSON_NAME] - 01001 - Estate Planning (hired [DATE])" at bounding box center [55, 88] width 68 height 18
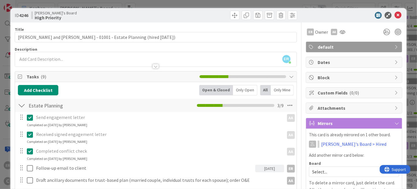
click at [84, 56] on div "ER [PERSON_NAME] just joined" at bounding box center [155, 59] width 281 height 14
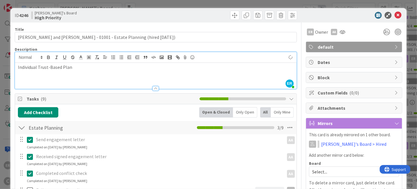
click at [193, 25] on div "Title 67 / 128 [PERSON_NAME] and [PERSON_NAME] - 01001 - Estate Planning (hired…" at bounding box center [156, 180] width 282 height 314
click at [195, 18] on div at bounding box center [227, 15] width 140 height 9
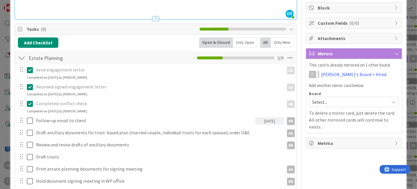
scroll to position [87, 0]
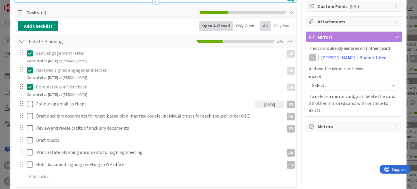
click at [121, 22] on div "Add Checklist Open & Closed Only Open All Only Mine" at bounding box center [156, 26] width 276 height 10
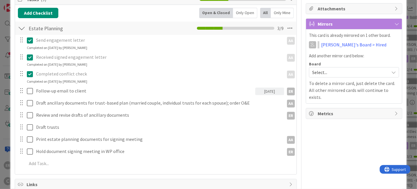
scroll to position [115, 0]
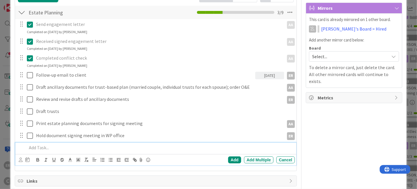
click at [39, 147] on p at bounding box center [160, 148] width 266 height 7
click at [20, 160] on icon at bounding box center [21, 160] width 4 height 4
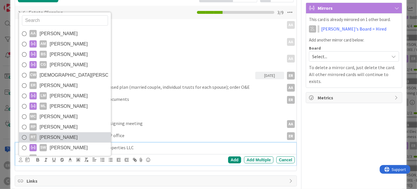
click at [61, 133] on span "[PERSON_NAME]" at bounding box center [59, 137] width 38 height 9
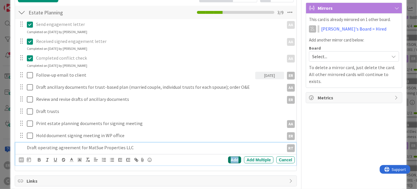
click at [233, 160] on div "Add" at bounding box center [234, 160] width 13 height 7
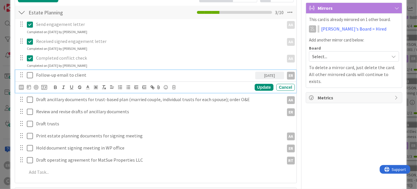
click at [89, 76] on p "Follow-up email to client" at bounding box center [144, 75] width 216 height 7
click at [263, 84] on div "Update" at bounding box center [264, 87] width 19 height 7
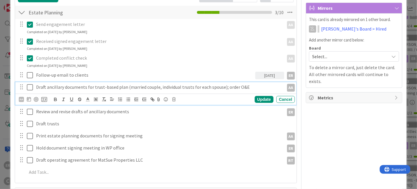
click at [244, 87] on p "Draft ancillary documents for trust-based plan (married couple, individual trus…" at bounding box center [158, 87] width 245 height 7
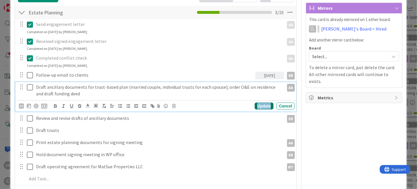
click at [259, 107] on div "Update" at bounding box center [264, 106] width 19 height 7
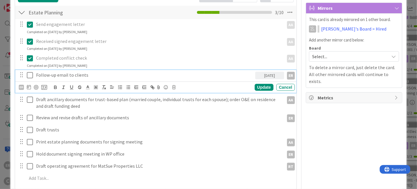
click at [93, 76] on p "Follow-up email to clients" at bounding box center [144, 75] width 216 height 7
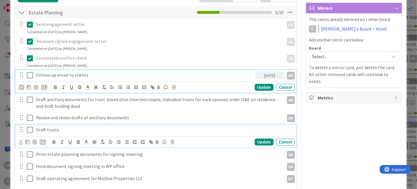
click at [59, 130] on p "Draft trusts" at bounding box center [164, 130] width 256 height 7
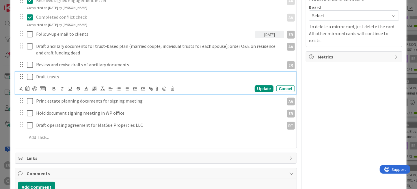
scroll to position [161, 0]
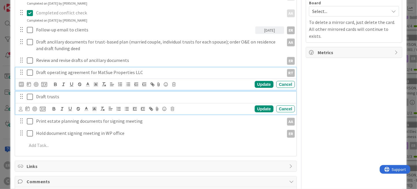
click at [142, 71] on p "Draft operating agreement for MatSue Properties LLC" at bounding box center [158, 72] width 245 height 7
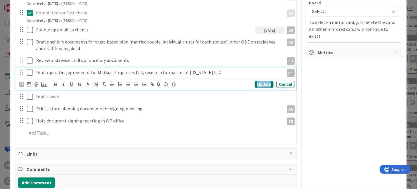
click at [255, 85] on div "Update" at bounding box center [264, 84] width 19 height 7
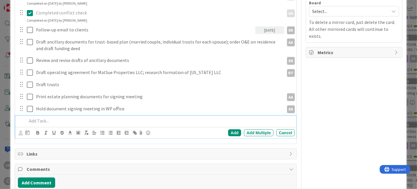
click at [53, 120] on p at bounding box center [160, 121] width 266 height 7
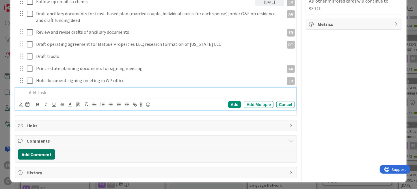
click at [49, 154] on button "Add Comment" at bounding box center [36, 155] width 37 height 10
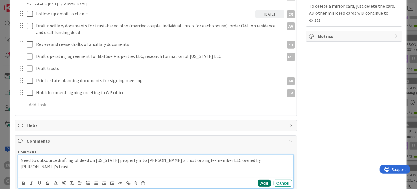
click at [258, 185] on button "Add" at bounding box center [264, 183] width 13 height 7
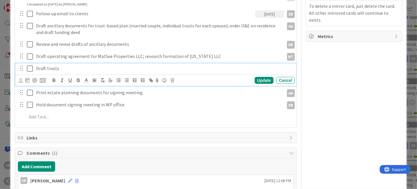
click at [66, 68] on p "Draft trusts" at bounding box center [164, 68] width 256 height 7
click at [21, 80] on icon at bounding box center [21, 81] width 4 height 4
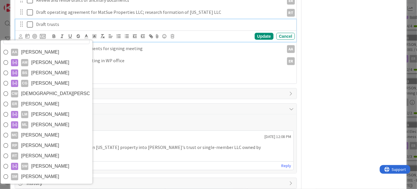
scroll to position [225, 0]
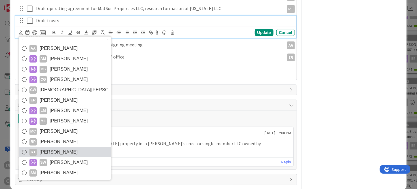
click at [59, 151] on span "[PERSON_NAME]" at bounding box center [59, 152] width 38 height 9
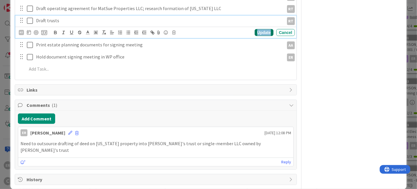
click at [255, 33] on div "Update" at bounding box center [264, 32] width 19 height 7
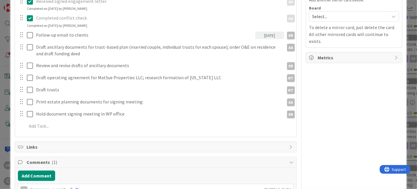
scroll to position [155, 0]
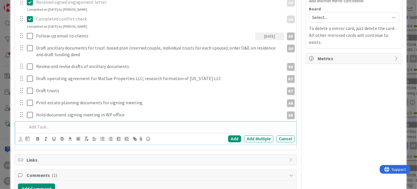
click at [51, 127] on p at bounding box center [160, 127] width 266 height 7
click at [21, 139] on icon at bounding box center [21, 139] width 4 height 4
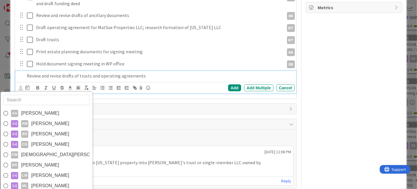
scroll to position [212, 0]
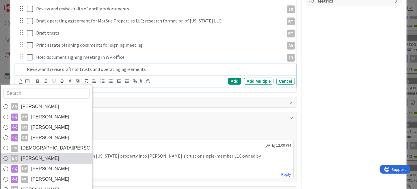
click at [51, 157] on link "ER [PERSON_NAME]" at bounding box center [47, 159] width 92 height 10
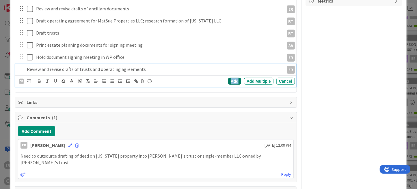
click at [232, 81] on div "Add" at bounding box center [234, 81] width 13 height 7
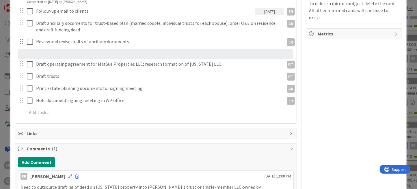
scroll to position [180, 0]
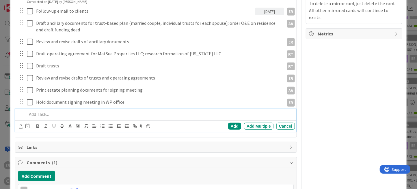
click at [46, 116] on p at bounding box center [160, 114] width 266 height 7
click at [20, 127] on icon at bounding box center [21, 126] width 4 height 4
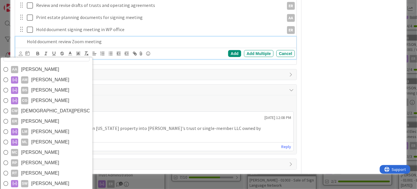
scroll to position [264, 0]
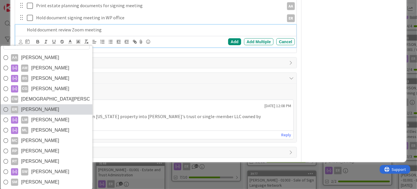
click at [55, 112] on link "ER [PERSON_NAME]" at bounding box center [47, 109] width 92 height 10
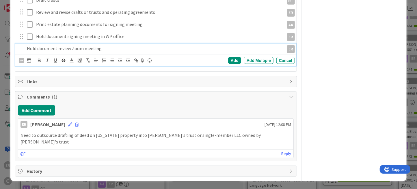
scroll to position [237, 0]
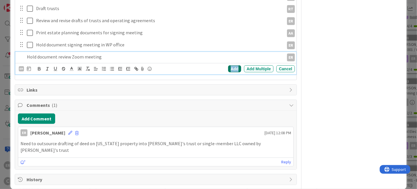
click at [231, 68] on div "Add" at bounding box center [234, 69] width 13 height 7
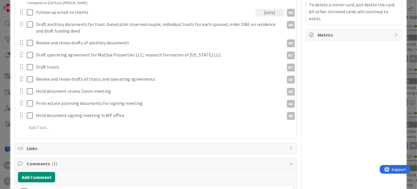
scroll to position [166, 0]
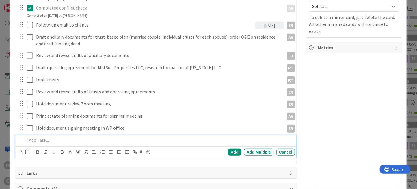
click at [44, 142] on p at bounding box center [160, 140] width 266 height 7
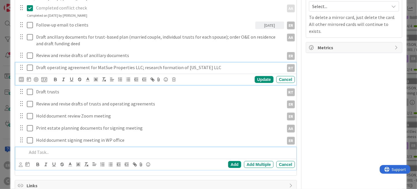
click at [210, 66] on div "Draft operating agreement for MatSue Properties LLC; research formation of [US_…" at bounding box center [155, 74] width 281 height 23
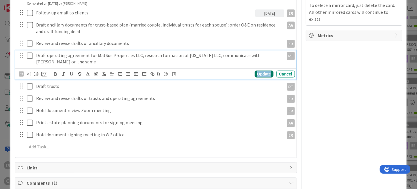
click at [256, 71] on div "Update" at bounding box center [264, 74] width 19 height 7
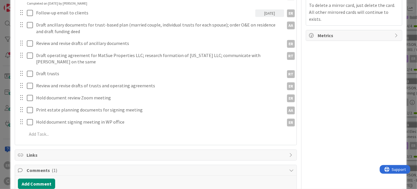
scroll to position [62, 0]
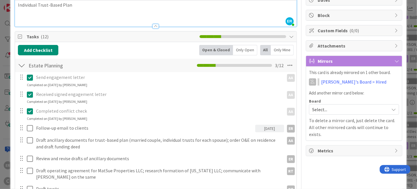
click at [331, 106] on span "Select..." at bounding box center [349, 110] width 74 height 8
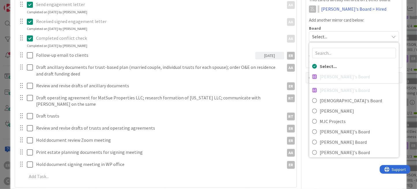
scroll to position [149, 0]
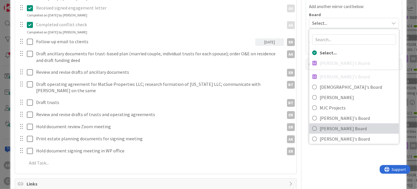
click at [365, 128] on span "[PERSON_NAME] Board" at bounding box center [358, 128] width 76 height 9
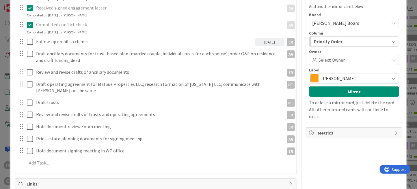
click at [327, 59] on span "Select Owner" at bounding box center [331, 60] width 26 height 7
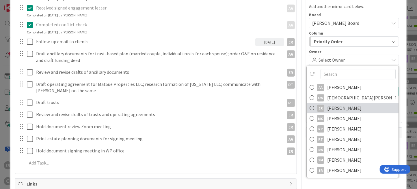
click at [339, 109] on span "[PERSON_NAME]" at bounding box center [344, 108] width 34 height 9
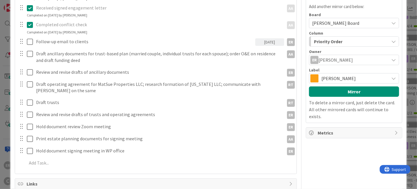
click at [331, 77] on span "[PERSON_NAME]" at bounding box center [353, 78] width 65 height 8
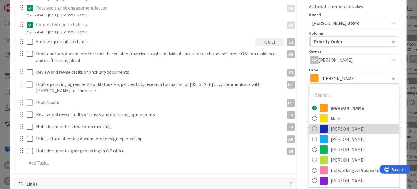
click at [338, 125] on span "[PERSON_NAME]" at bounding box center [363, 129] width 65 height 9
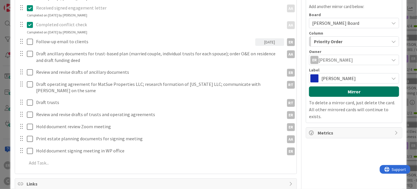
click at [333, 89] on button "Mirror" at bounding box center [354, 92] width 90 height 10
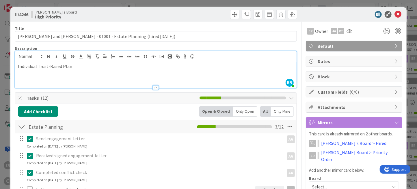
scroll to position [0, 0]
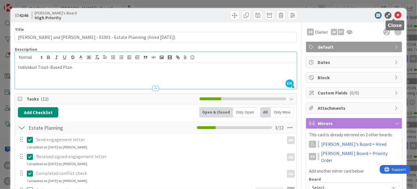
click at [394, 17] on icon at bounding box center [397, 15] width 7 height 7
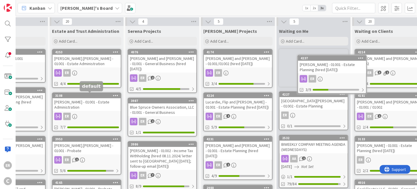
scroll to position [0, 49]
